Goal: Transaction & Acquisition: Download file/media

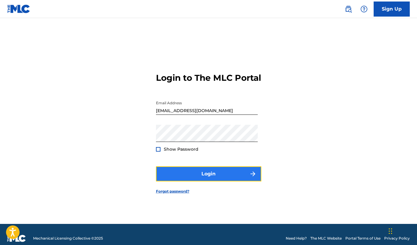
click at [193, 180] on button "Login" at bounding box center [208, 173] width 105 height 15
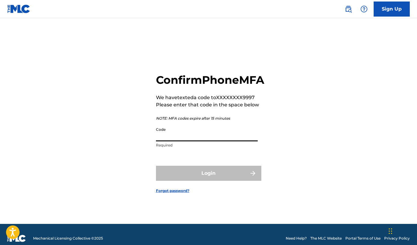
click at [186, 141] on input "Code" at bounding box center [207, 132] width 102 height 17
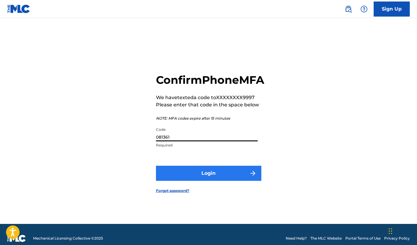
type input "081361"
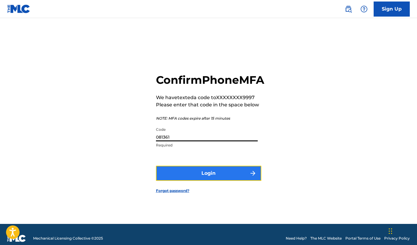
click at [207, 175] on button "Login" at bounding box center [208, 172] width 105 height 15
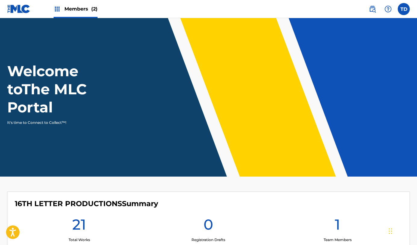
click at [82, 8] on span "Members (2)" at bounding box center [80, 8] width 33 height 7
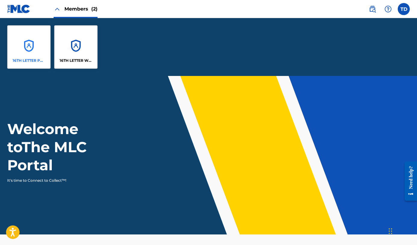
click at [39, 60] on p "16TH LETTER PRODUCTIONS" at bounding box center [29, 60] width 33 height 5
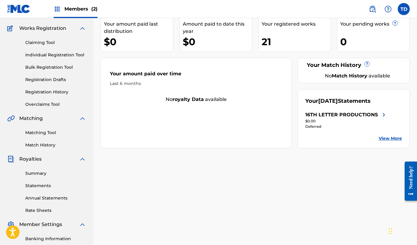
scroll to position [55, 0]
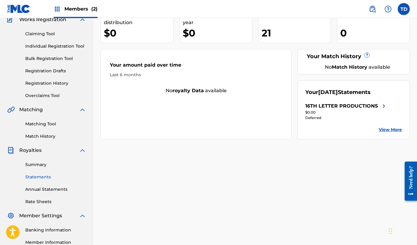
click at [44, 177] on link "Statements" at bounding box center [55, 177] width 61 height 6
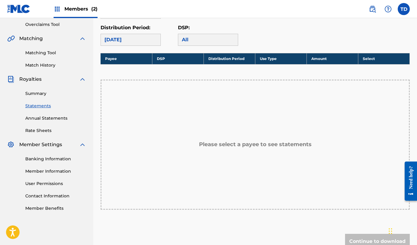
scroll to position [126, 0]
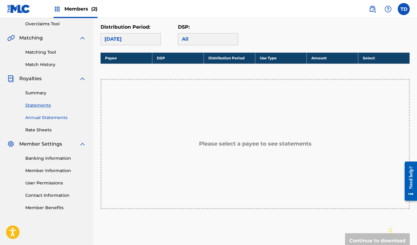
click at [56, 115] on link "Annual Statements" at bounding box center [55, 117] width 61 height 6
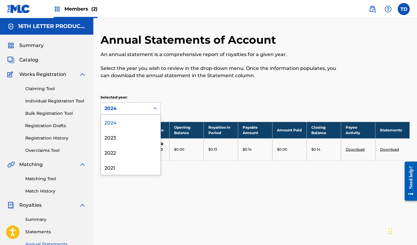
click at [155, 109] on icon at bounding box center [155, 108] width 6 height 6
click at [123, 135] on div "2023" at bounding box center [131, 136] width 60 height 15
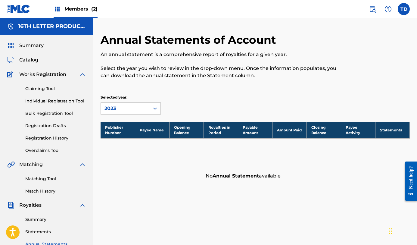
click at [156, 109] on icon at bounding box center [155, 108] width 6 height 6
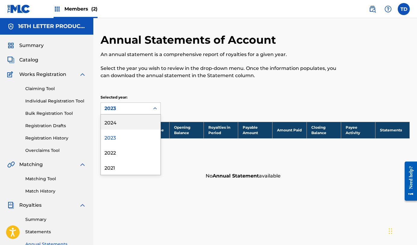
click at [138, 119] on div "2024" at bounding box center [131, 121] width 60 height 15
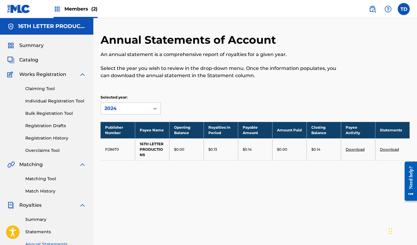
click at [393, 150] on link "Download" at bounding box center [389, 149] width 19 height 5
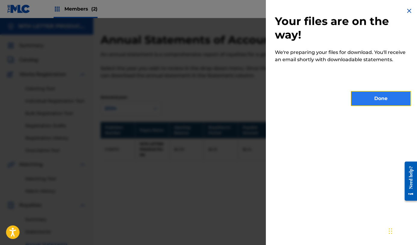
click at [375, 101] on button "Done" at bounding box center [380, 98] width 60 height 15
